Goal: Task Accomplishment & Management: Use online tool/utility

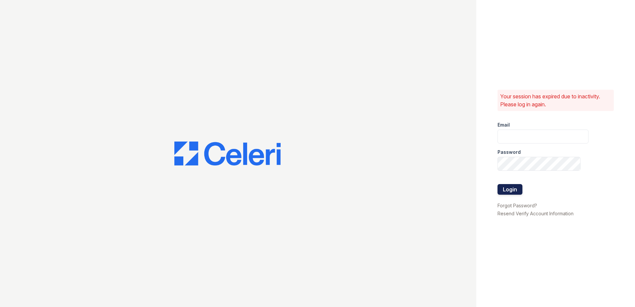
type input "[EMAIL_ADDRESS][DOMAIN_NAME]"
click at [509, 188] on button "Login" at bounding box center [509, 189] width 25 height 11
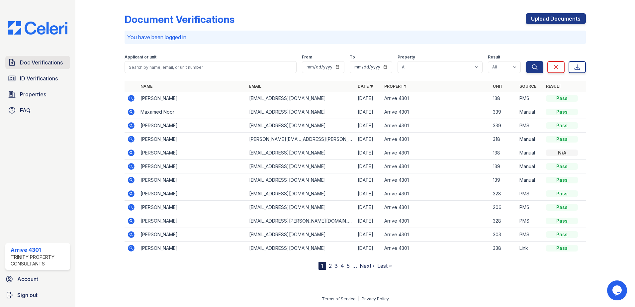
click at [37, 61] on span "Doc Verifications" at bounding box center [41, 62] width 43 height 8
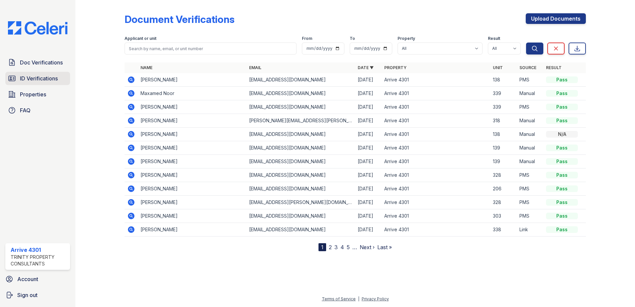
click at [38, 77] on span "ID Verifications" at bounding box center [39, 78] width 38 height 8
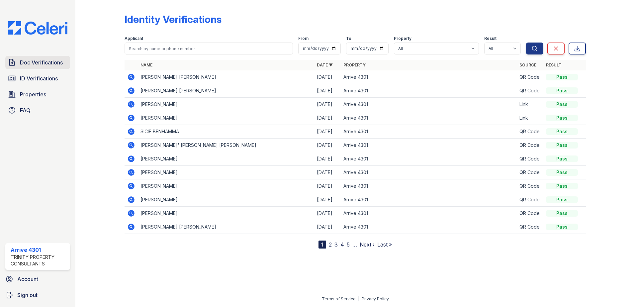
click at [40, 64] on span "Doc Verifications" at bounding box center [41, 62] width 43 height 8
